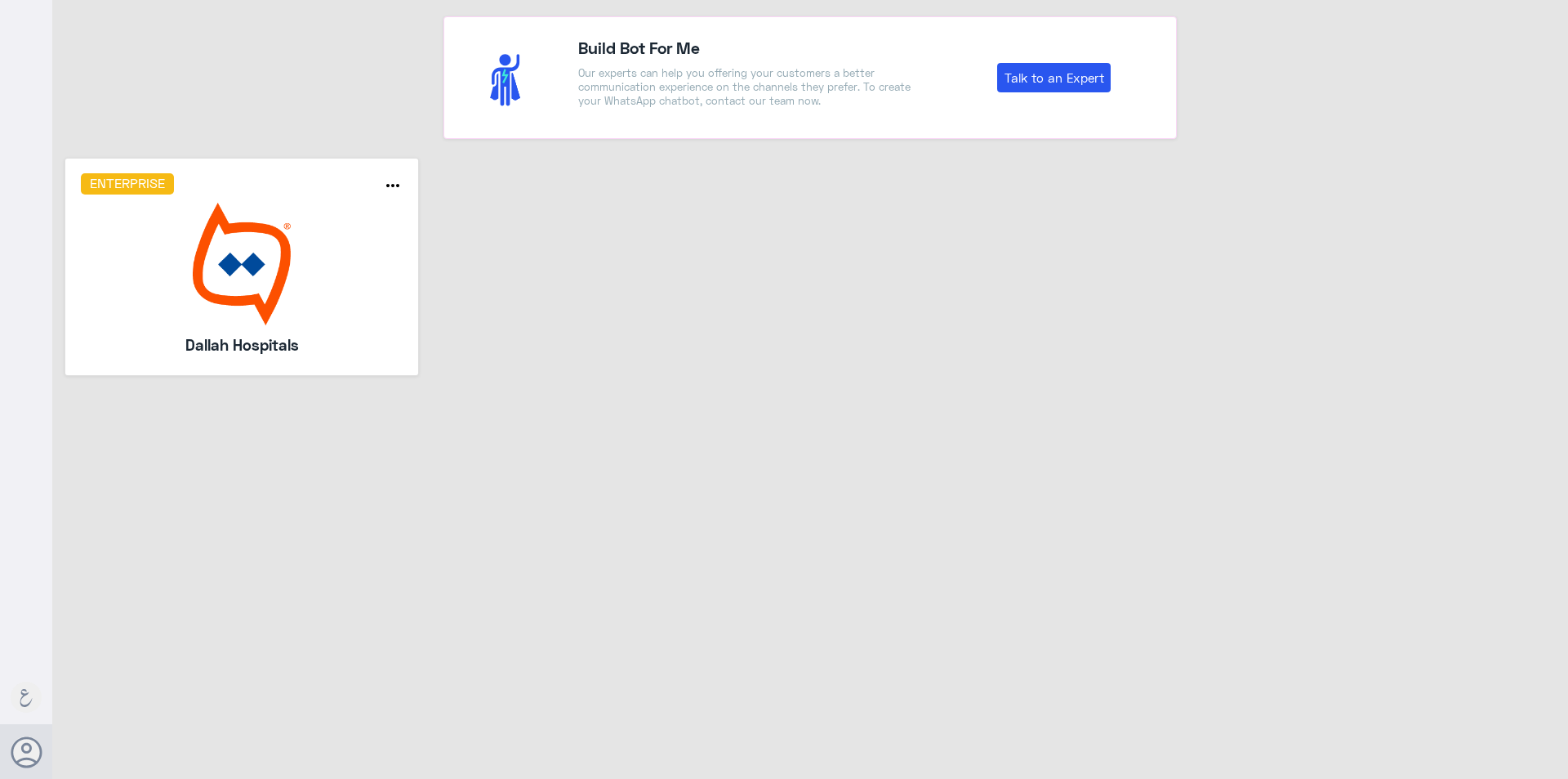
click at [267, 287] on img at bounding box center [242, 264] width 322 height 123
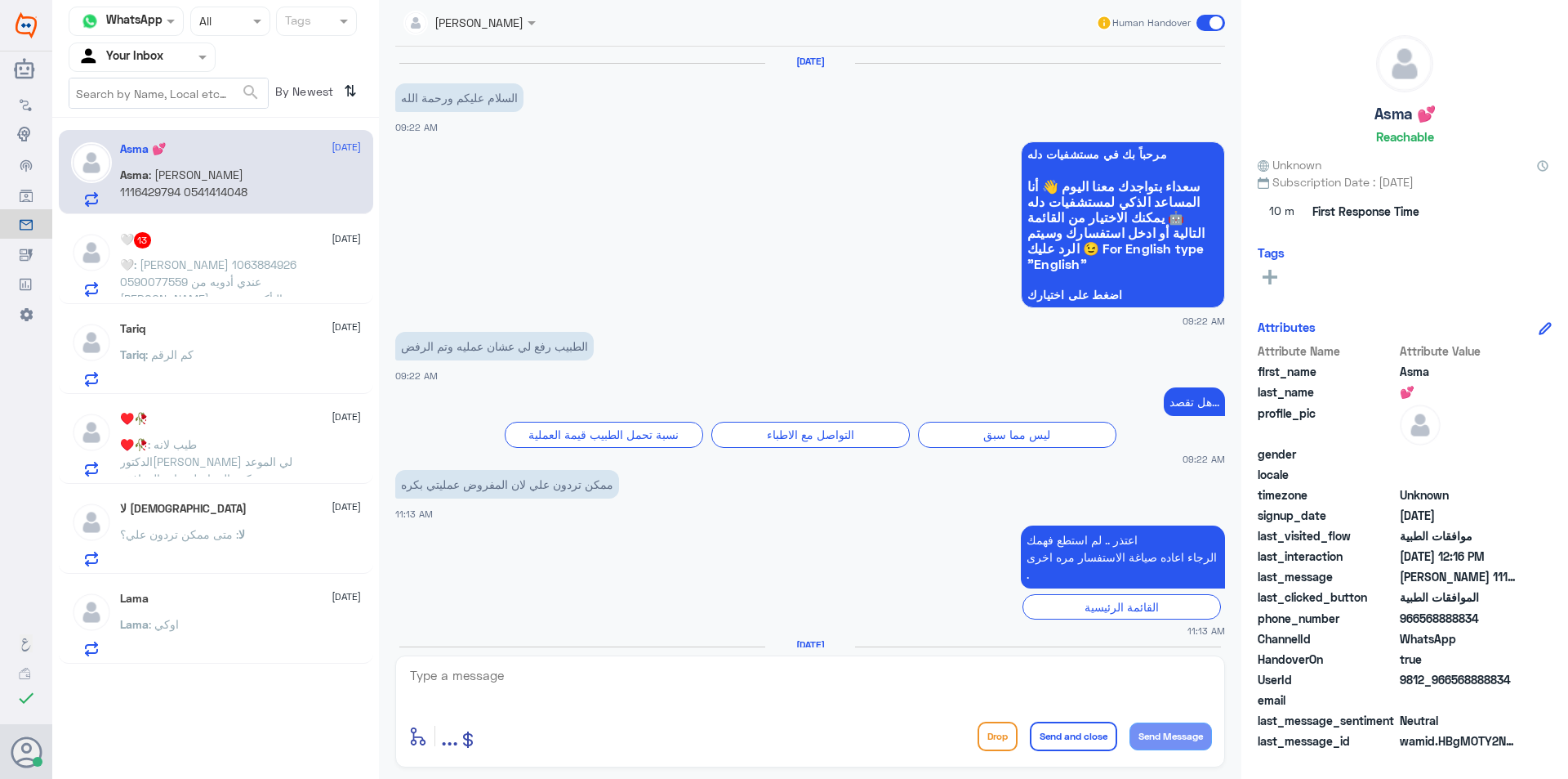
scroll to position [912, 0]
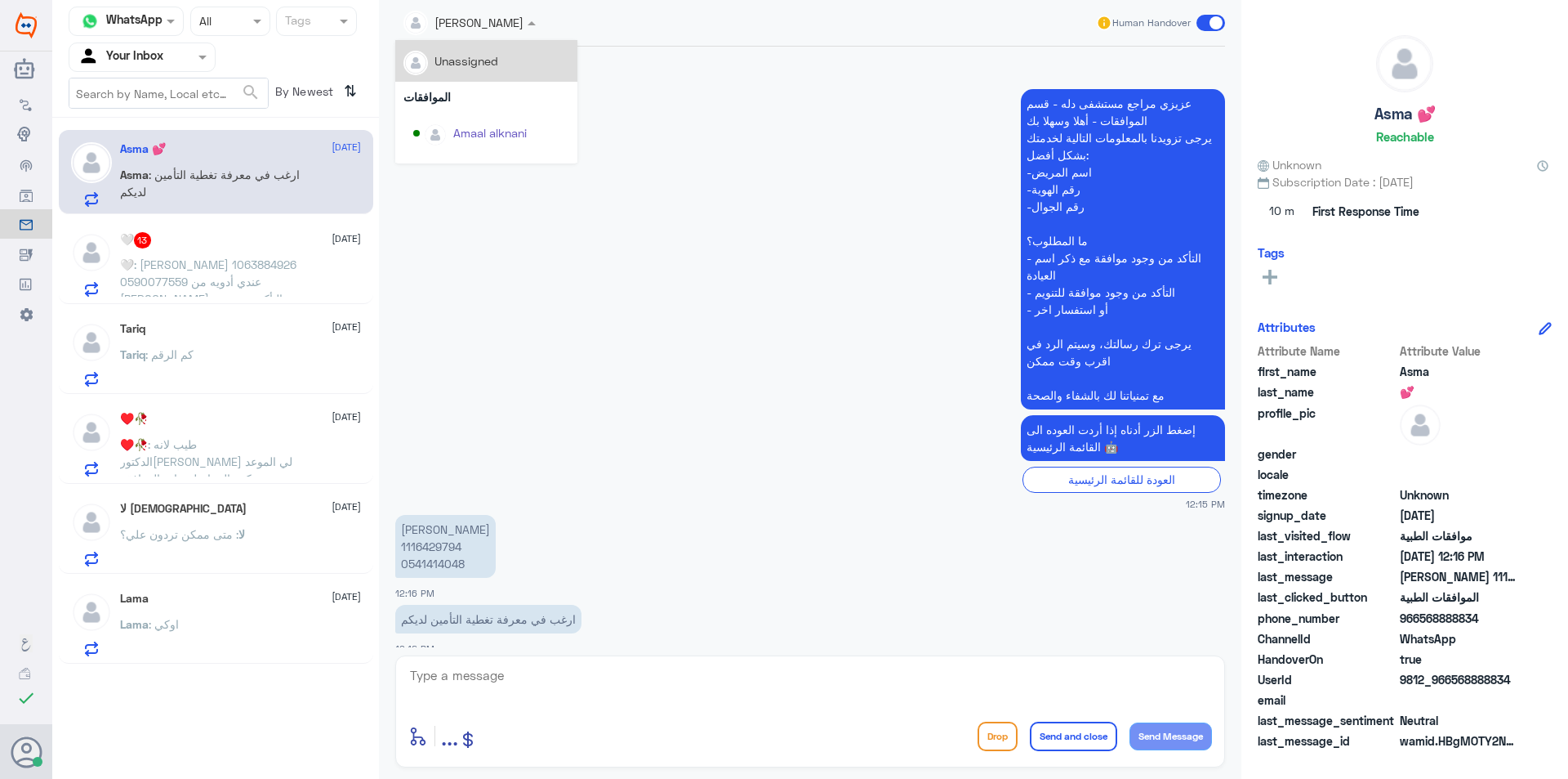
click at [444, 31] on input "text" at bounding box center [449, 21] width 92 height 18
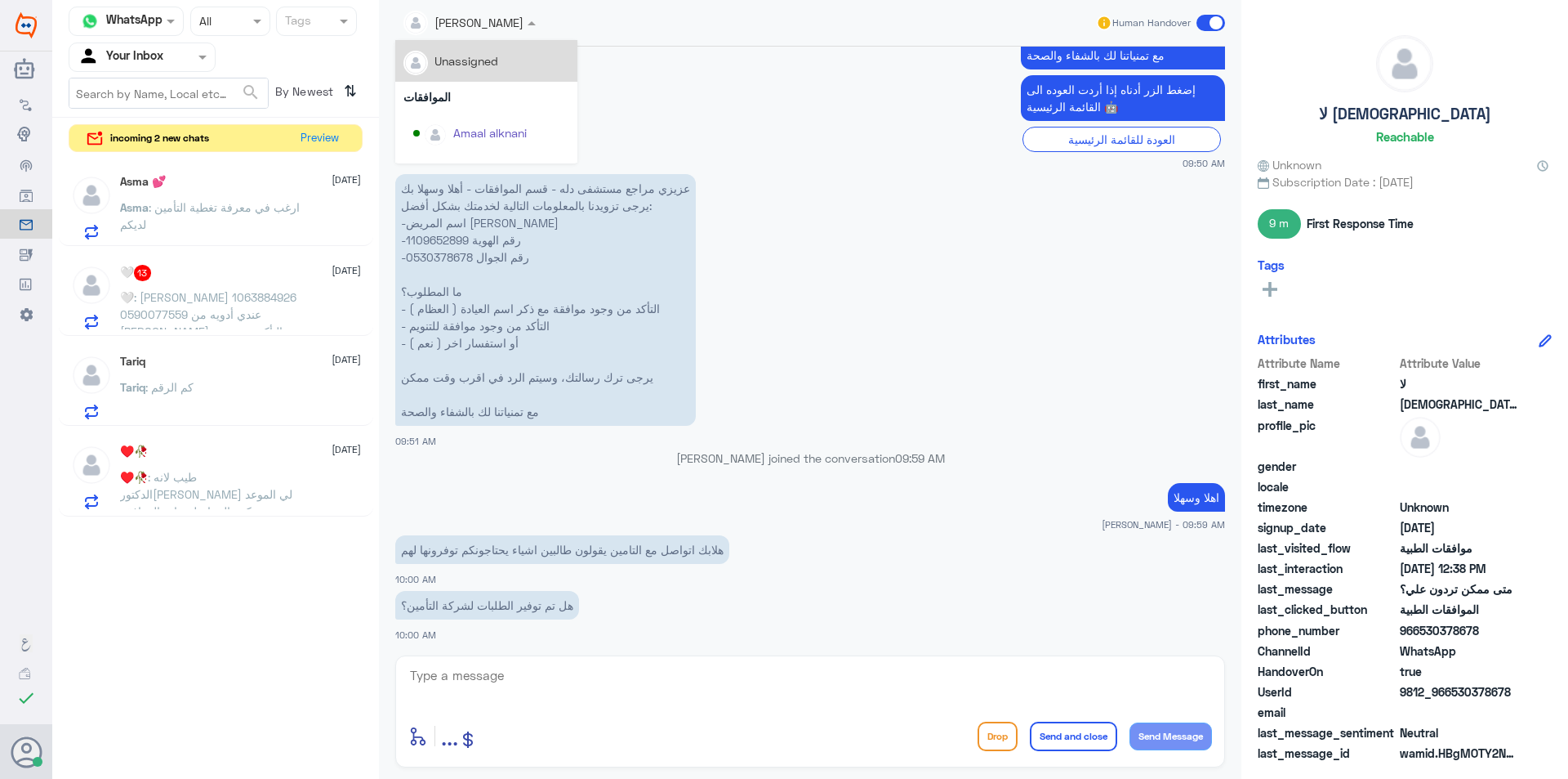
scroll to position [1188, 0]
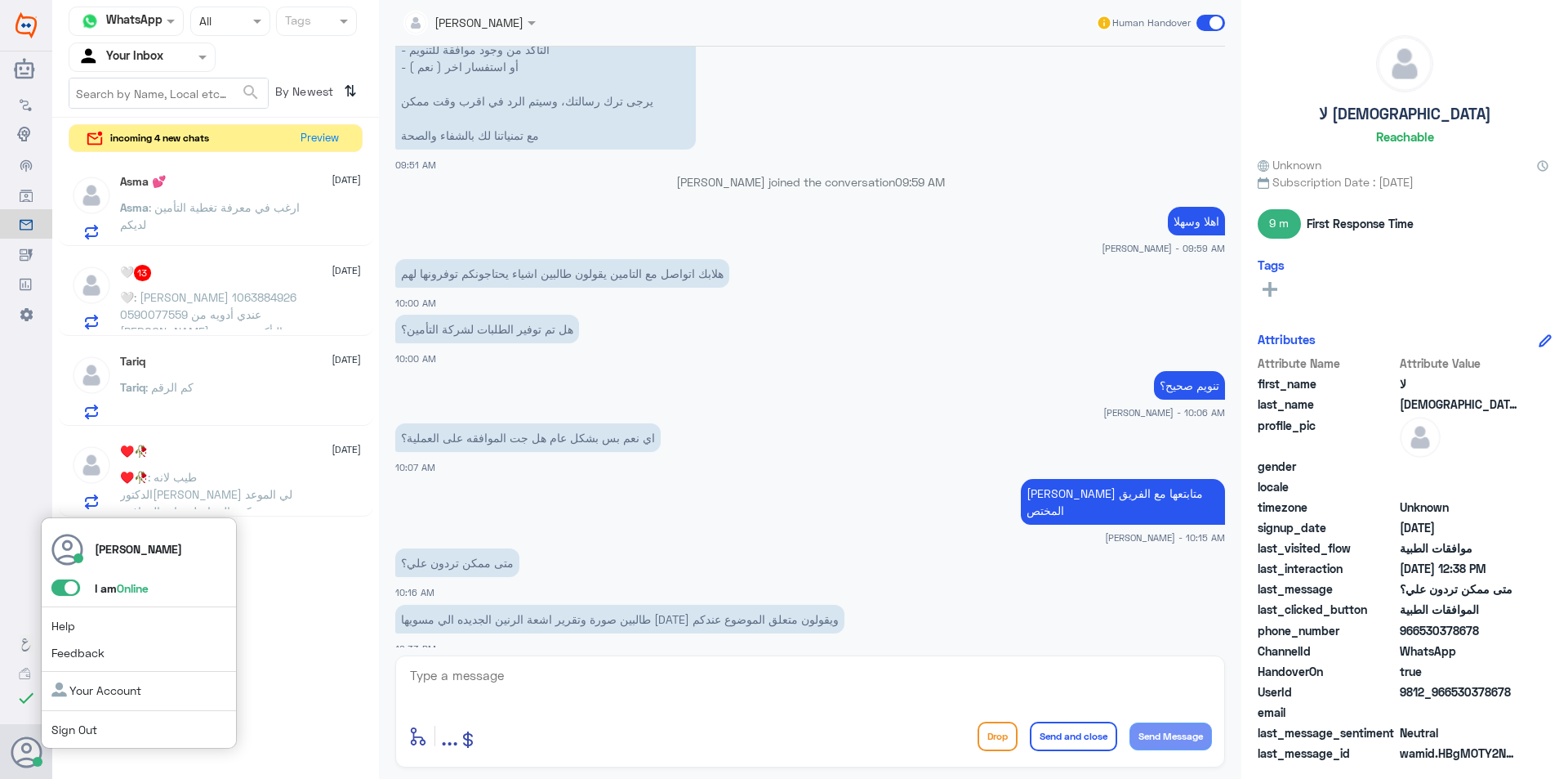
click at [67, 586] on span at bounding box center [66, 587] width 29 height 17
click at [0, 0] on input "checkbox" at bounding box center [0, 0] width 0 height 0
